Goal: Find specific page/section: Find specific page/section

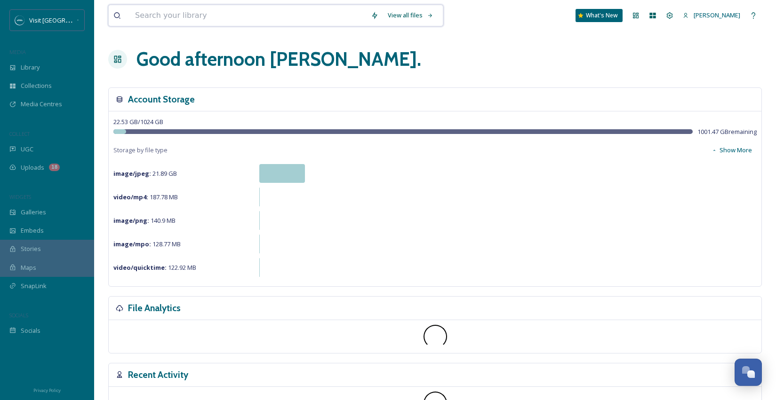
click at [226, 14] on input at bounding box center [248, 15] width 236 height 21
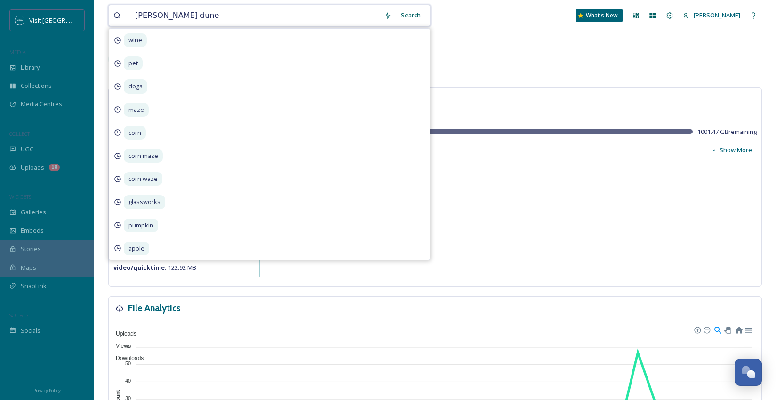
type input "[PERSON_NAME] dunes"
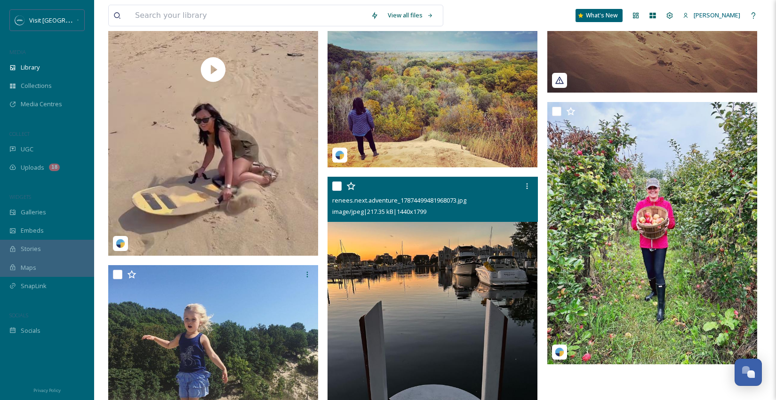
scroll to position [3, 0]
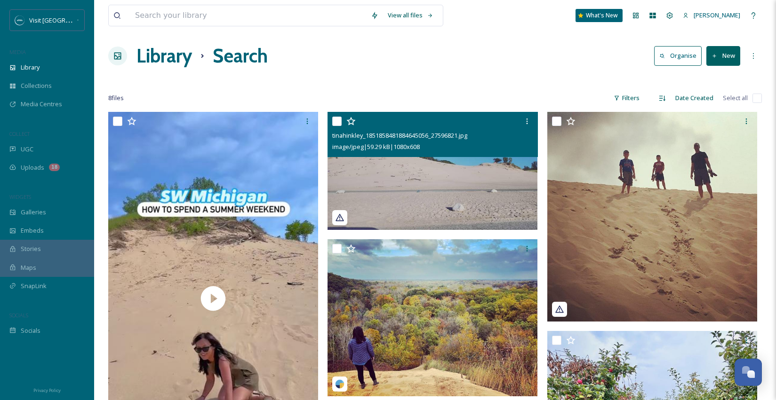
click at [442, 183] on img at bounding box center [432, 171] width 210 height 118
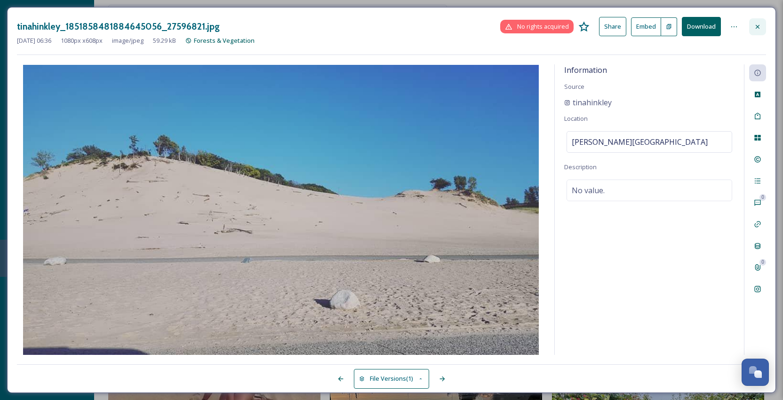
click at [759, 27] on icon at bounding box center [758, 27] width 8 height 8
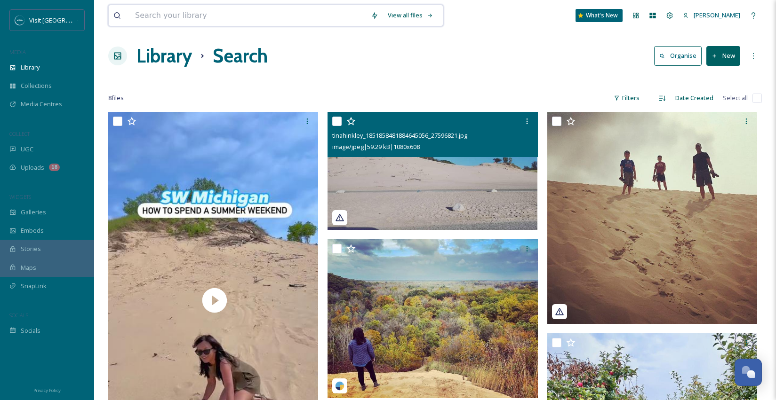
click at [247, 18] on input at bounding box center [248, 15] width 236 height 21
click at [464, 77] on div at bounding box center [434, 79] width 653 height 9
